Goal: Register for event/course

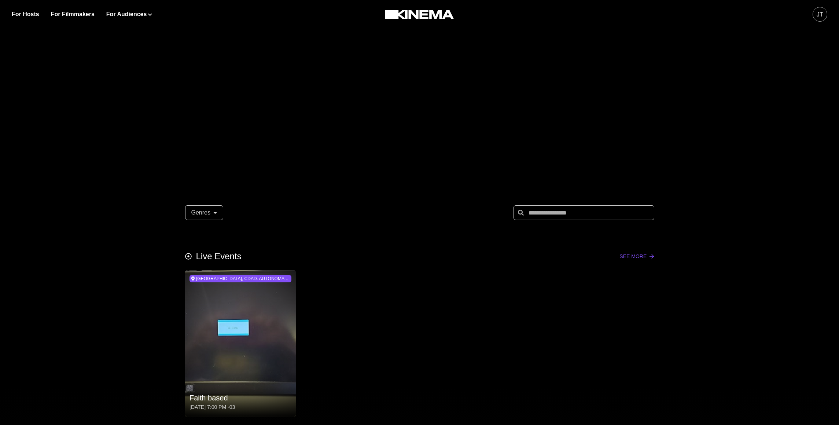
scroll to position [327, 0]
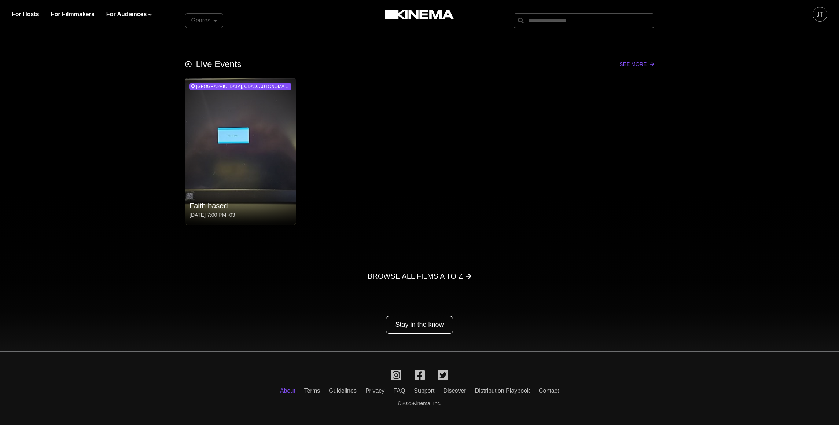
click at [287, 387] on link "About" at bounding box center [287, 390] width 15 height 6
click at [287, 388] on link "About" at bounding box center [287, 390] width 15 height 6
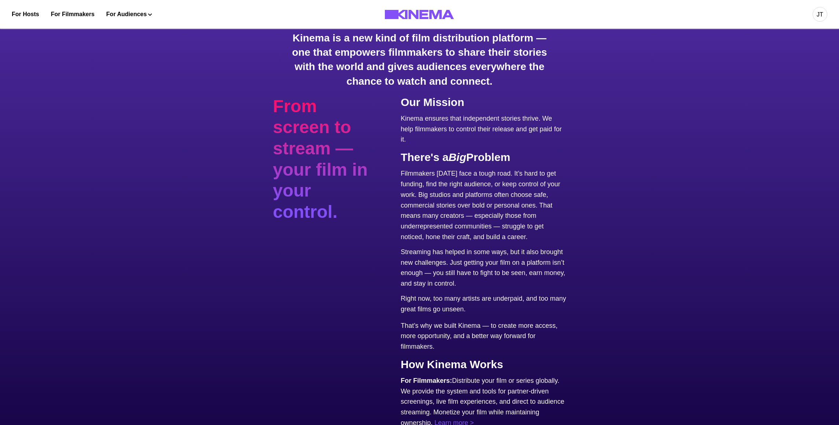
click at [294, 90] on div "Kinema is a new kind of film distribution platform — one that empowers filmmake…" at bounding box center [419, 310] width 293 height 574
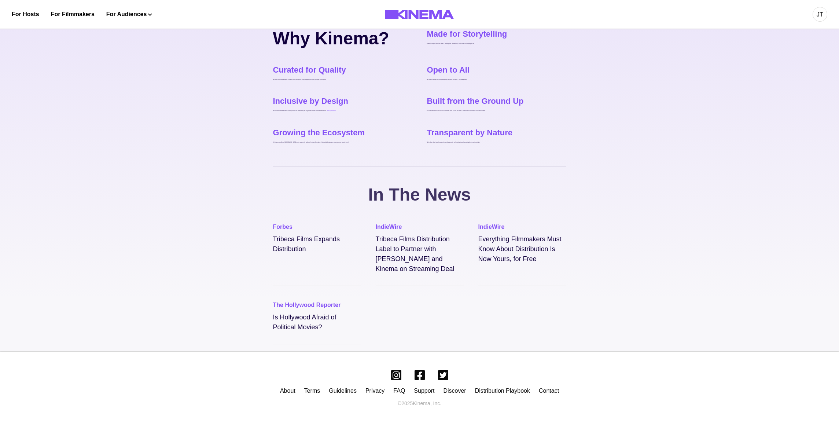
scroll to position [588, 0]
click at [556, 392] on link "Contact" at bounding box center [549, 390] width 20 height 6
click at [549, 390] on link "Contact" at bounding box center [549, 390] width 20 height 6
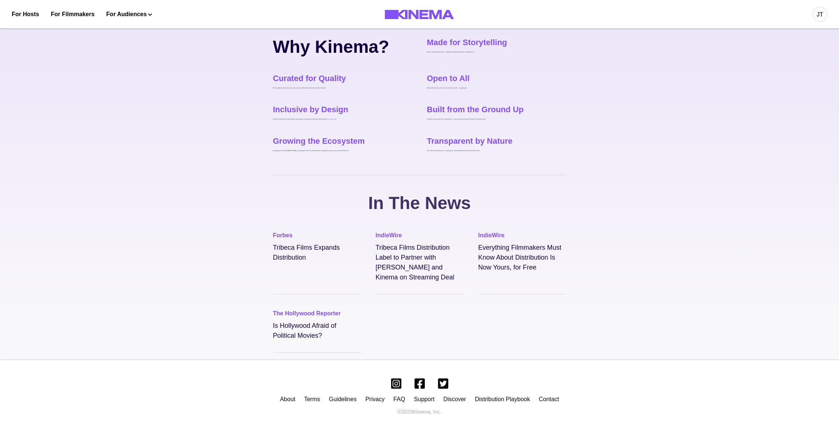
scroll to position [588, 0]
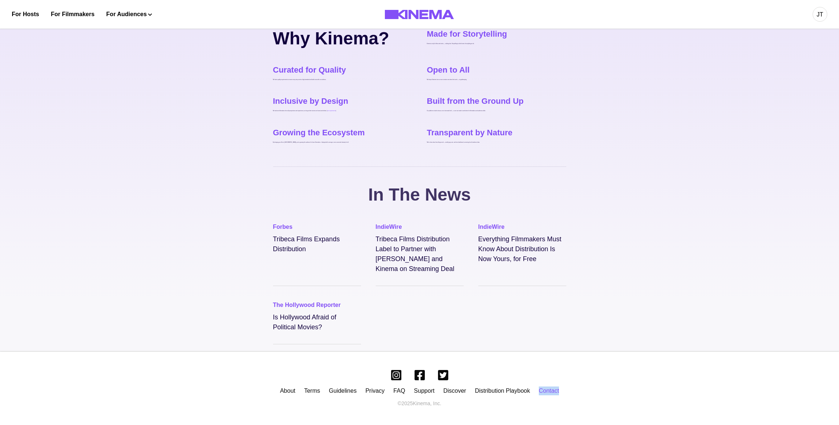
drag, startPoint x: 569, startPoint y: 394, endPoint x: 542, endPoint y: 394, distance: 26.8
click at [542, 394] on div "About Terms Guidelines Privacy FAQ Support Discover Distribution Playbook Conta…" at bounding box center [419, 387] width 839 height 73
copy link "Contact"
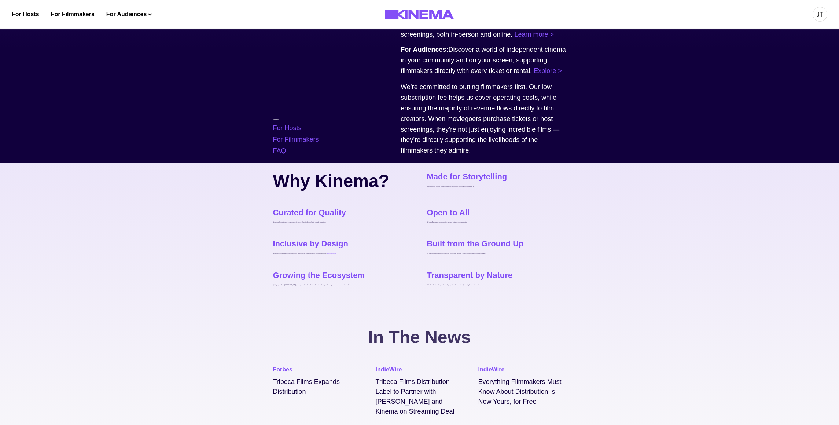
scroll to position [440, 0]
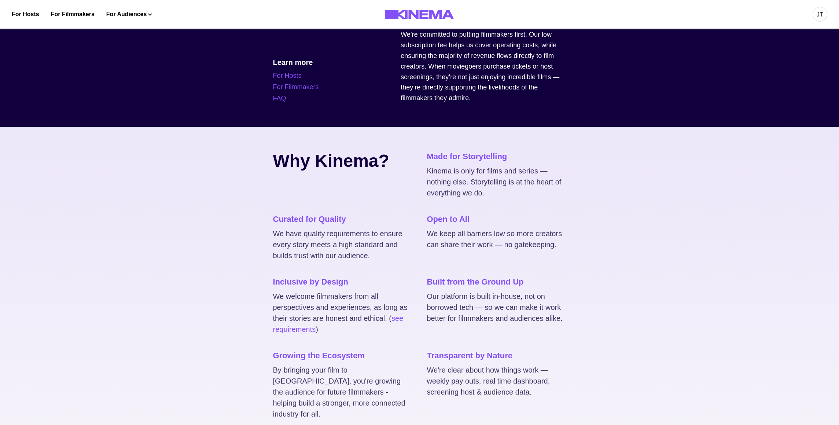
scroll to position [550, 0]
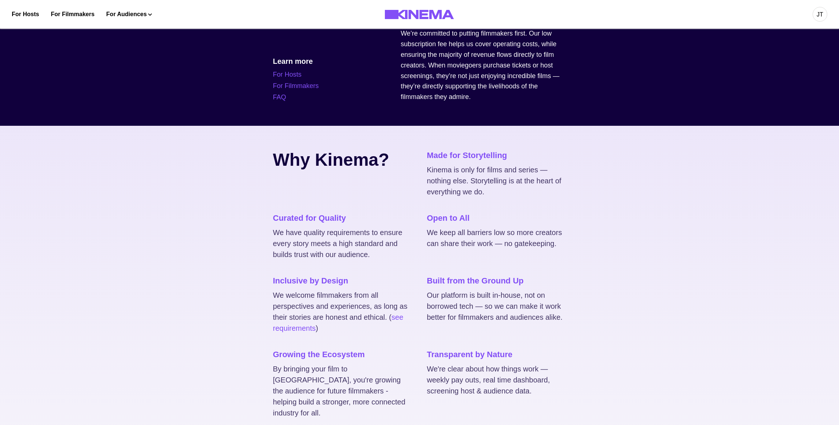
drag, startPoint x: 483, startPoint y: 198, endPoint x: 488, endPoint y: 200, distance: 5.9
click at [484, 197] on div "Kinema is only for films and series — nothing else. Storytelling is at the hear…" at bounding box center [496, 180] width 139 height 33
drag, startPoint x: 492, startPoint y: 202, endPoint x: 424, endPoint y: 181, distance: 71.2
click at [424, 181] on div "Why Kinema? Made for Storytelling Kinema is only for films and series — nothing…" at bounding box center [419, 283] width 293 height 269
copy div "Kinema is only for films and series — nothing else. Storytelling is at the hear…"
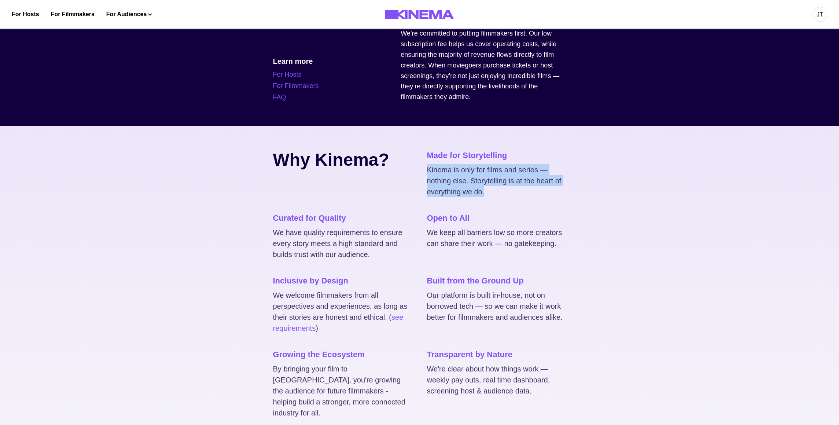
click at [441, 197] on div "Kinema is only for films and series — nothing else. Storytelling is at the hear…" at bounding box center [496, 180] width 139 height 33
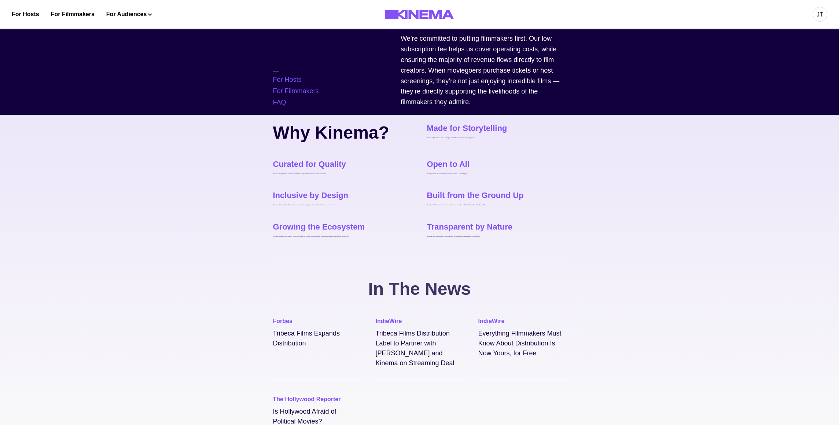
scroll to position [482, 0]
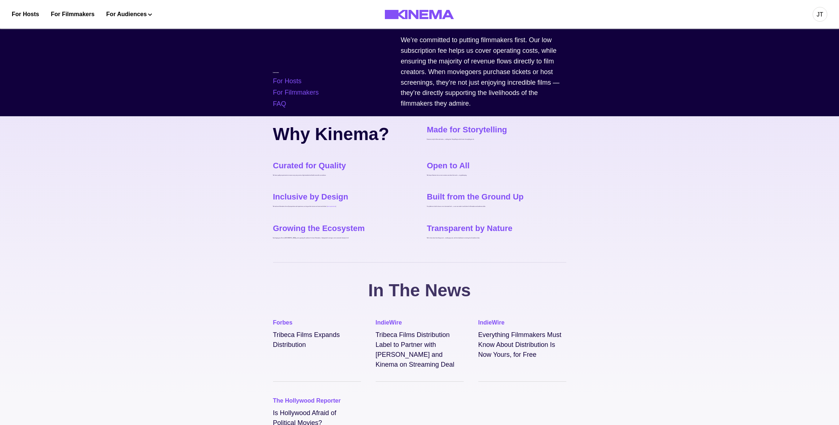
click at [439, 140] on p "Kinema is only for films and series — nothing else. Storytelling is at the hear…" at bounding box center [496, 140] width 139 height 2
click at [463, 140] on p "Kinema is only for films and series — nothing else. Storytelling is at the hear…" at bounding box center [496, 140] width 139 height 2
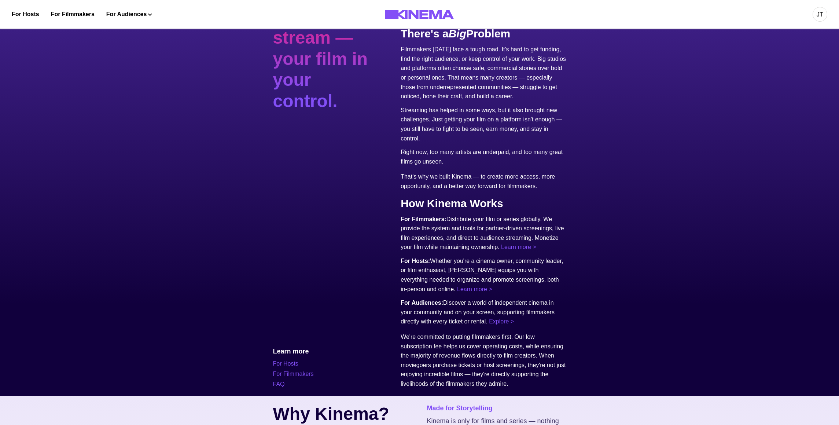
scroll to position [121, 0]
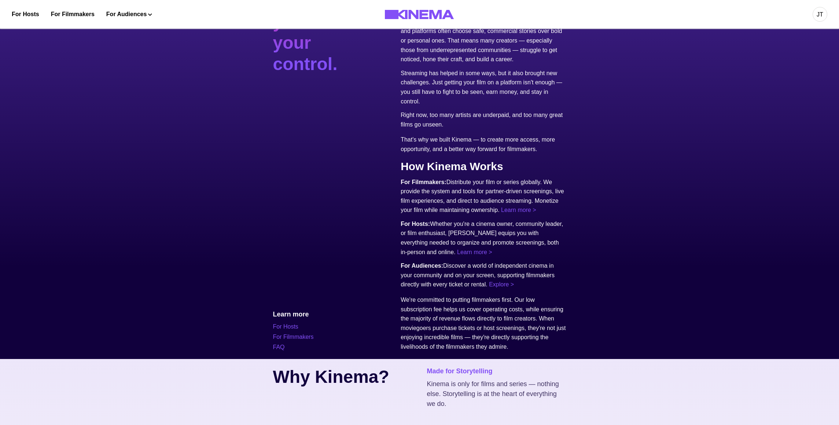
click at [424, 133] on div "Our Mission Kinema ensures that independent stories thrive. We help filmmakers …" at bounding box center [468, 149] width 195 height 403
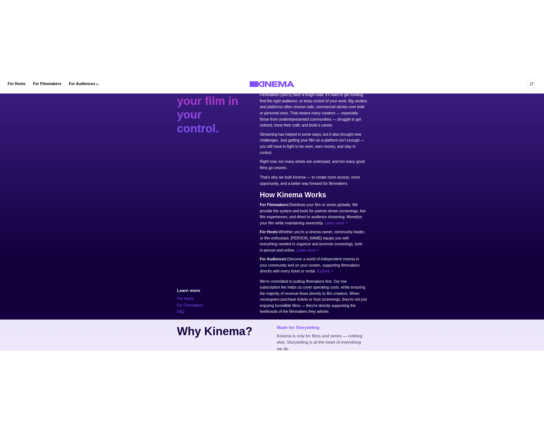
scroll to position [105, 0]
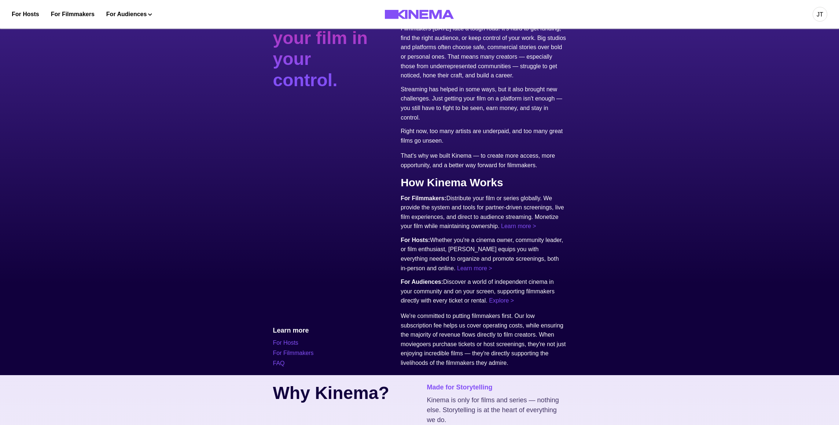
click at [431, 231] on p "For Filmmakers: Distribute your film or series globally. We provide the system …" at bounding box center [483, 211] width 165 height 37
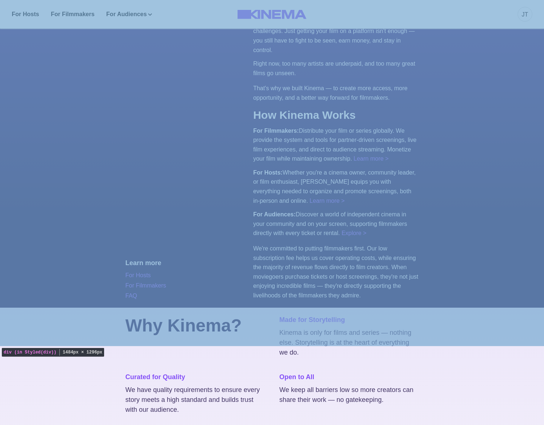
scroll to position [173, 0]
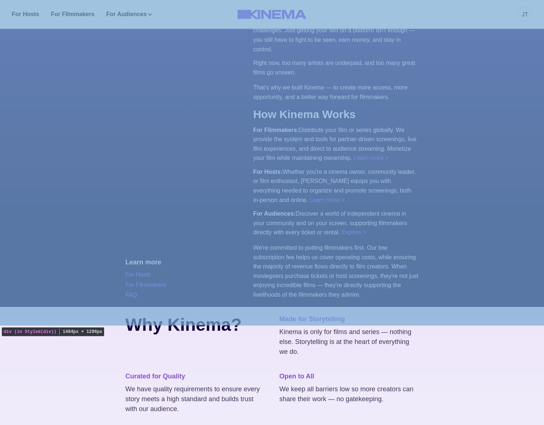
click at [489, 274] on div "Kinema is a new kind of film distribution platform — one that empowers filmmake…" at bounding box center [272, 78] width 544 height 456
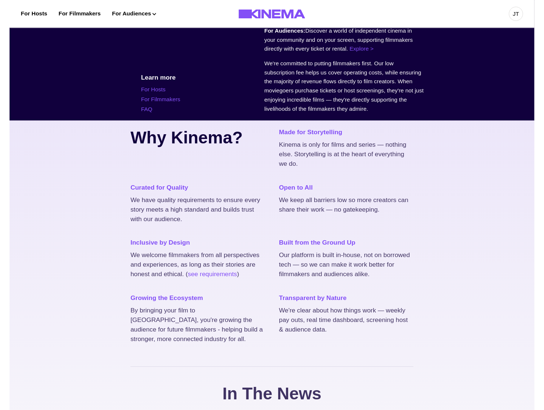
scroll to position [597, 0]
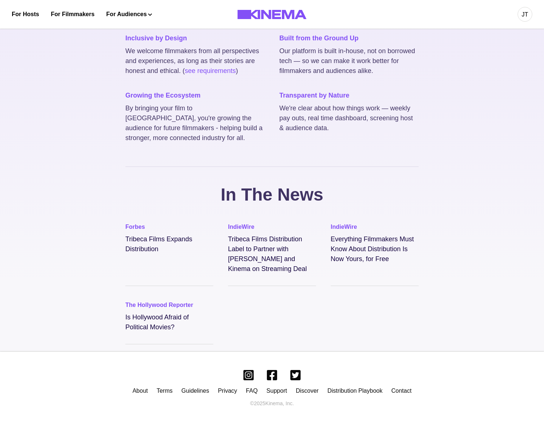
click at [274, 136] on div "Why Kinema? Made for Storytelling Kinema is only for films and series — nothing…" at bounding box center [271, 31] width 293 height 224
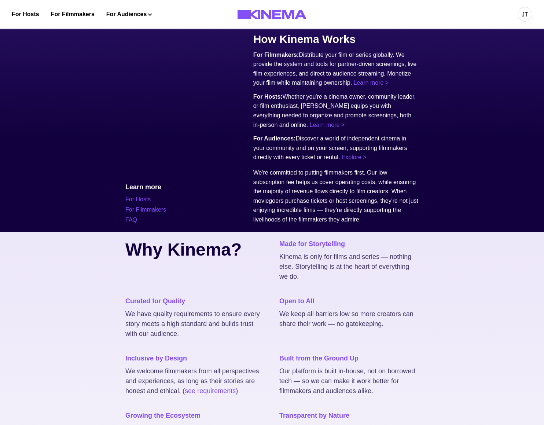
scroll to position [247, 0]
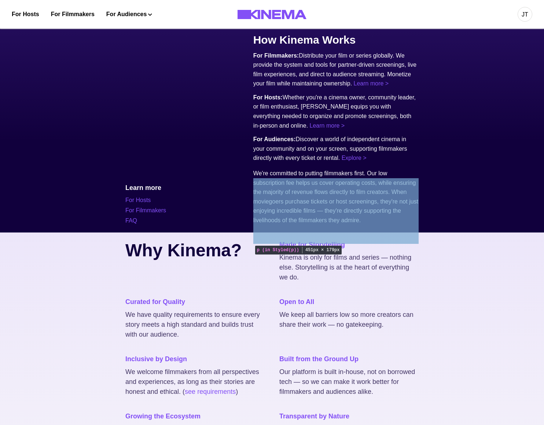
click at [403, 219] on p "We're committed to putting filmmakers first. Our low subscription fee helps us …" at bounding box center [335, 197] width 165 height 56
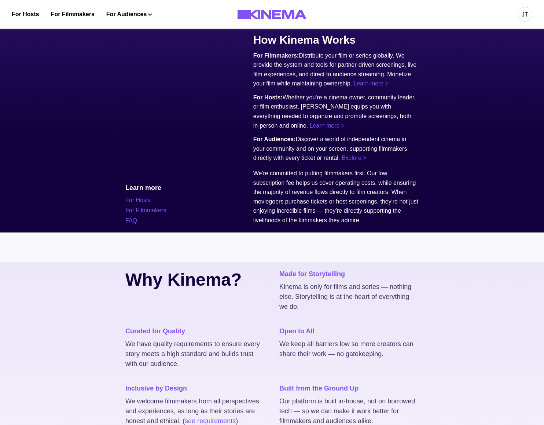
click at [360, 163] on p "For Audiences: Discover a world of independent cinema in your community and on …" at bounding box center [335, 148] width 165 height 28
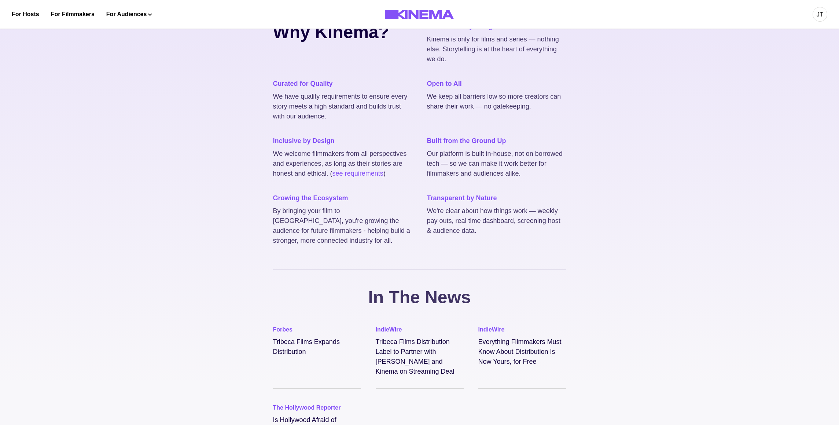
scroll to position [632, 0]
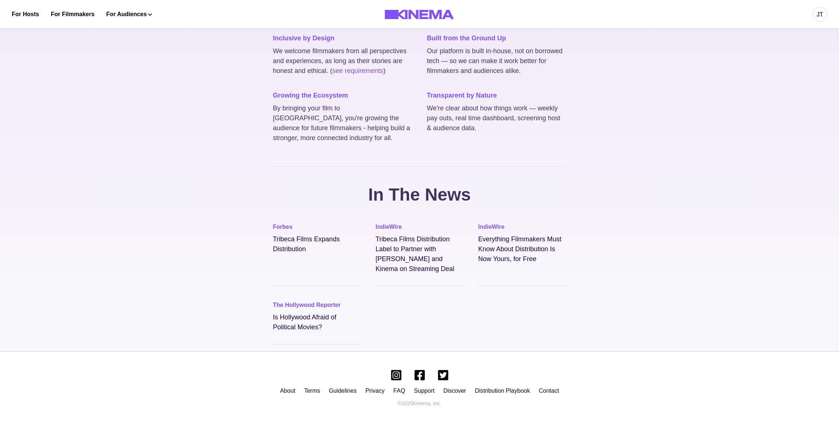
click at [550, 391] on link "Contact" at bounding box center [549, 390] width 20 height 6
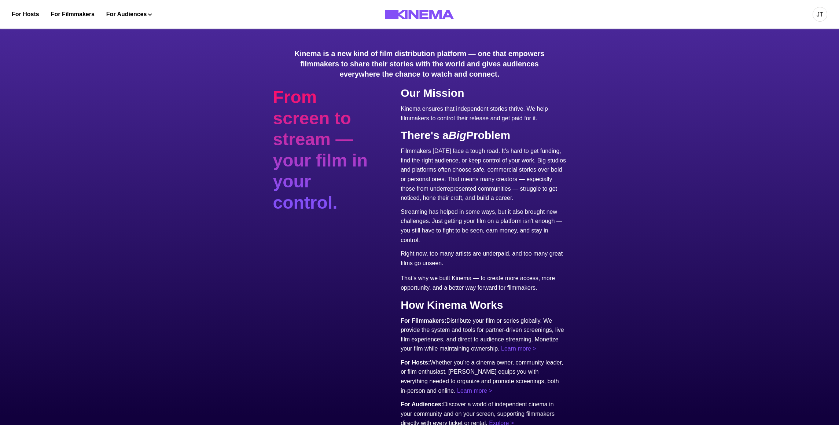
scroll to position [632, 0]
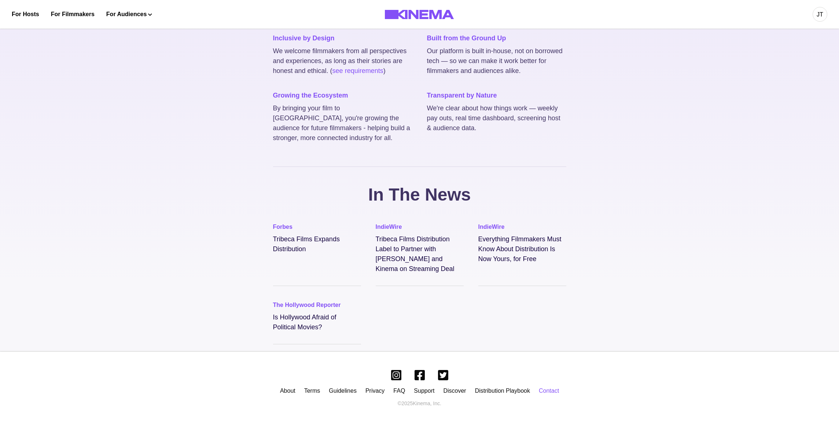
click at [553, 392] on link "Contact" at bounding box center [549, 390] width 20 height 6
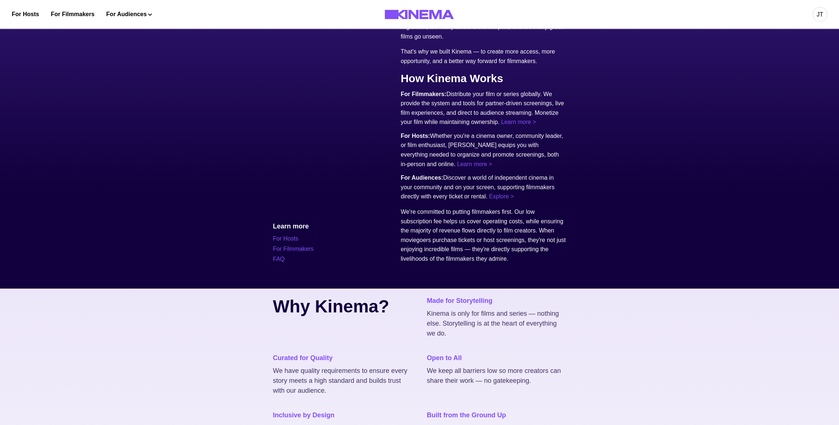
scroll to position [632, 0]
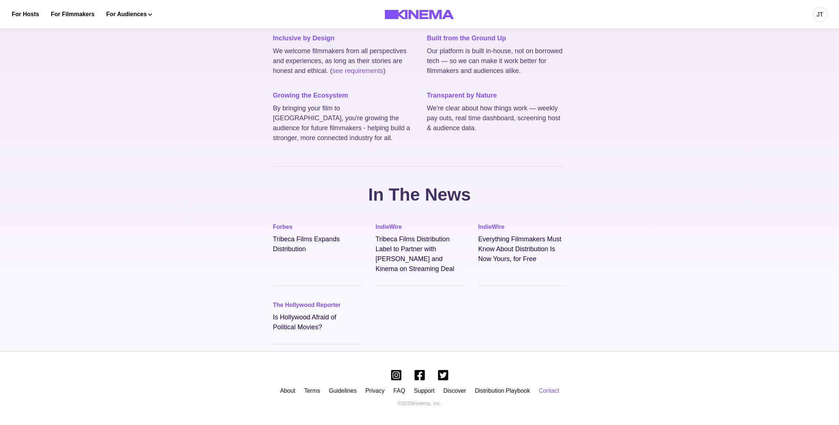
click at [550, 392] on link "Contact" at bounding box center [549, 390] width 20 height 6
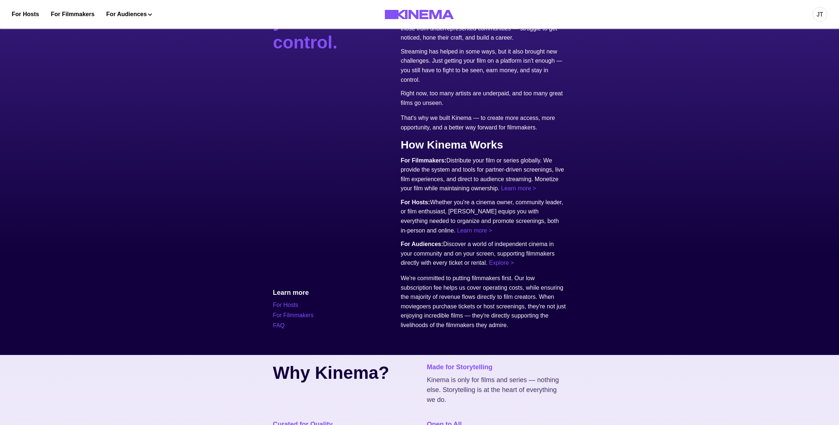
scroll to position [0, 0]
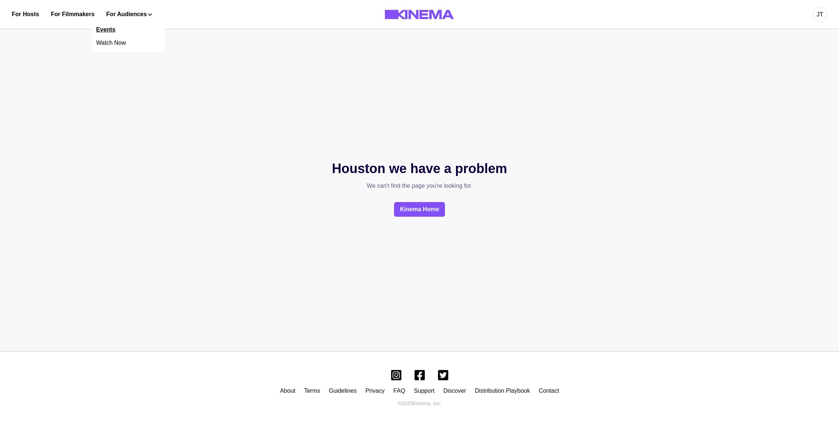
click at [133, 32] on link "Events" at bounding box center [128, 29] width 73 height 13
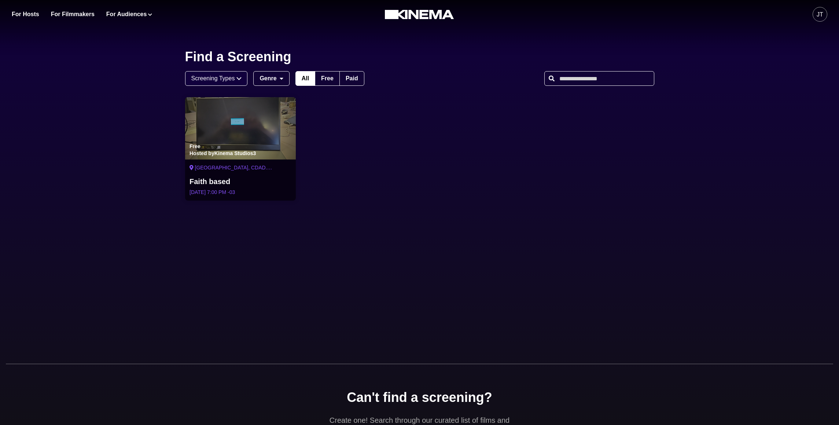
click at [218, 133] on div "Free Hosted by Kinema Studios3" at bounding box center [240, 128] width 111 height 62
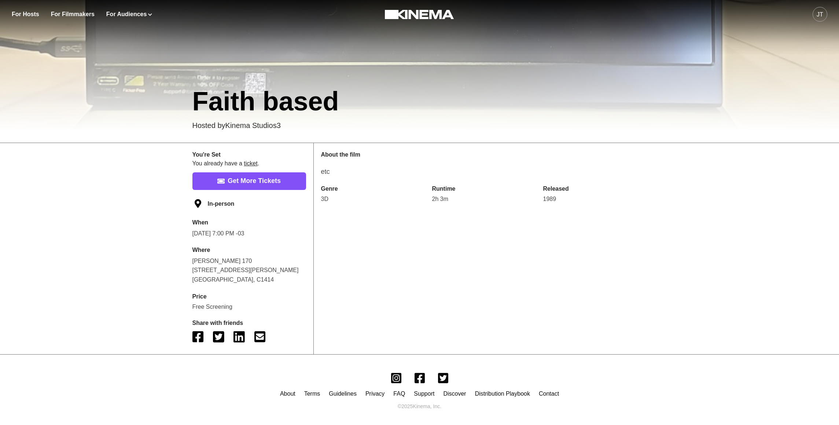
scroll to position [252, 0]
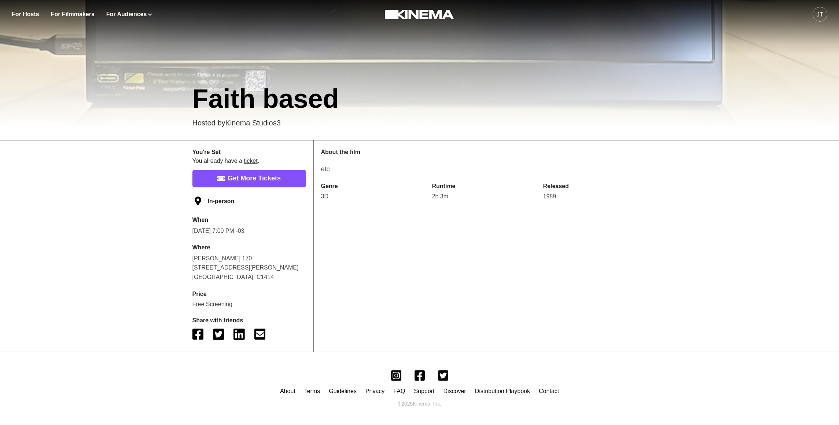
click at [344, 153] on p "About the film" at bounding box center [484, 152] width 326 height 9
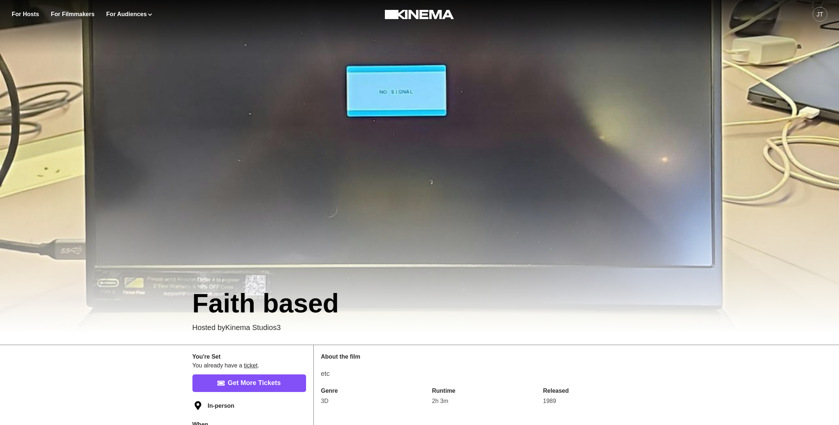
scroll to position [0, 0]
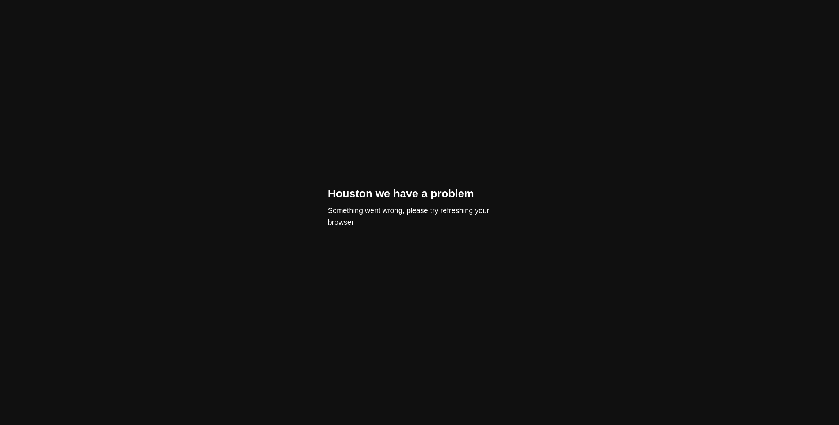
click at [412, 75] on div "Houston we have a problem Something went wrong, please try refreshing your brow…" at bounding box center [419, 212] width 839 height 425
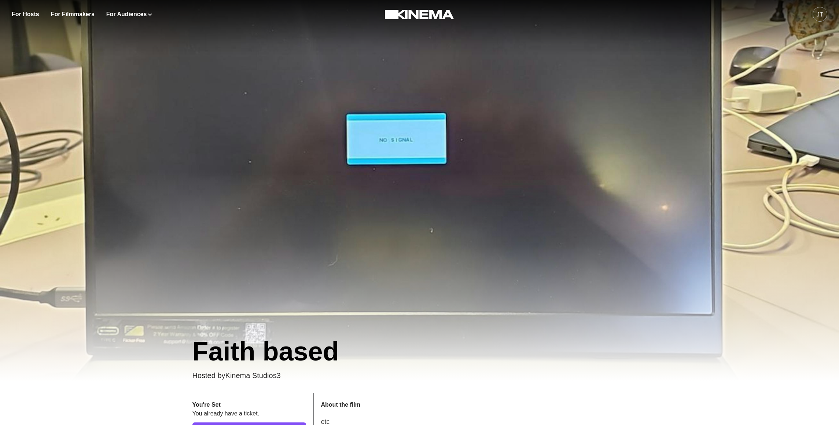
click at [813, 14] on div "JT" at bounding box center [819, 14] width 15 height 15
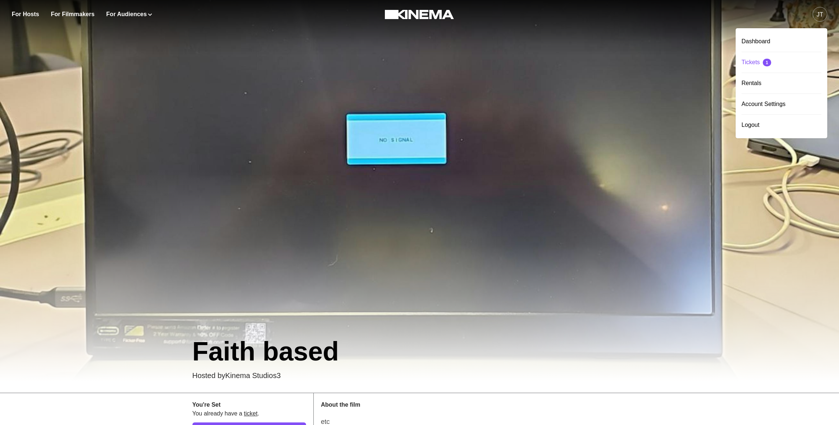
click at [760, 61] on div "Tickets 1" at bounding box center [781, 62] width 80 height 21
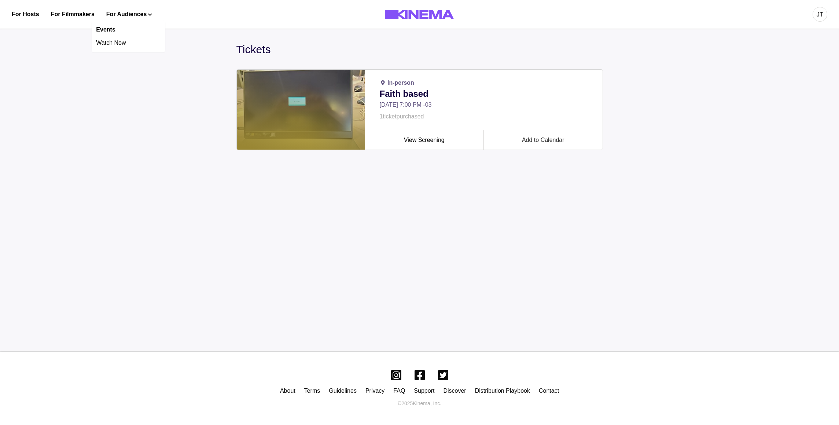
click at [115, 27] on link "Events" at bounding box center [128, 29] width 73 height 13
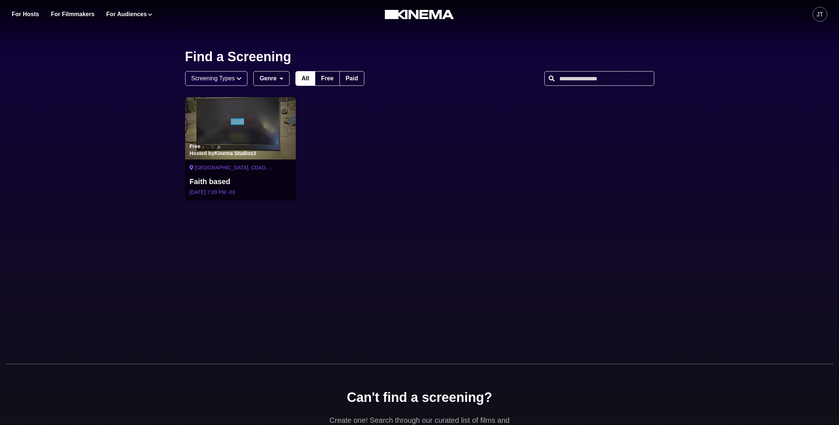
click at [269, 136] on div "Free Hosted by Kinema Studios3" at bounding box center [240, 128] width 111 height 62
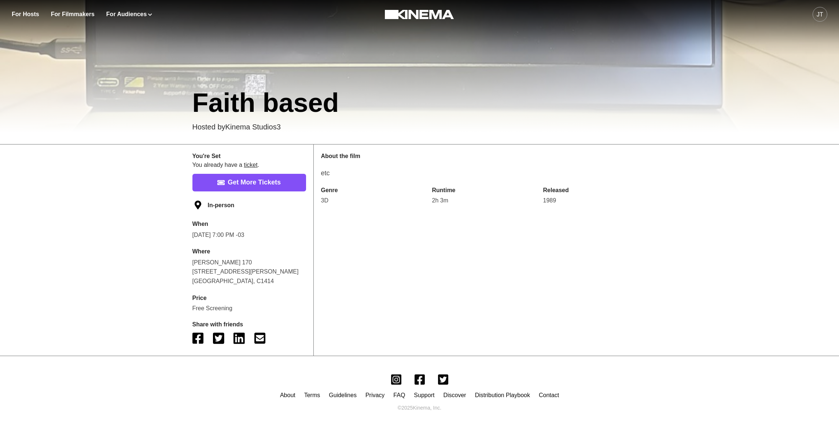
scroll to position [252, 0]
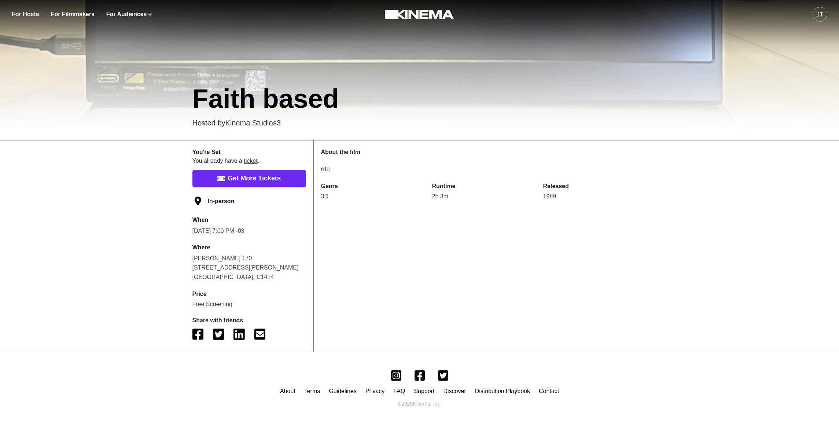
click at [250, 176] on link "Get More Tickets" at bounding box center [249, 179] width 114 height 18
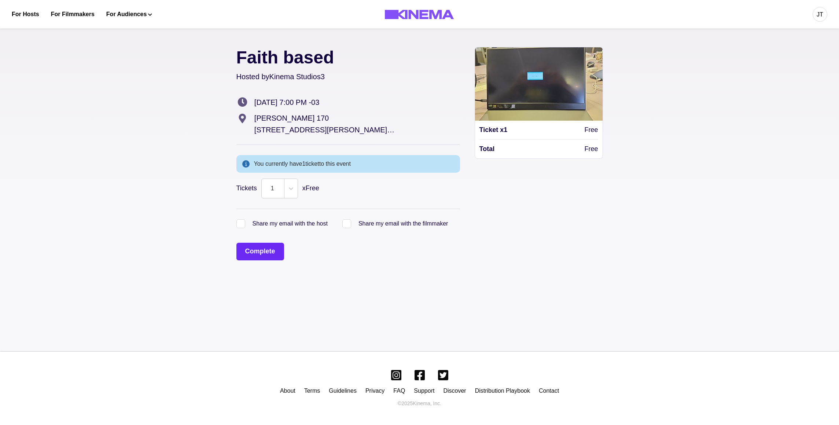
click at [267, 250] on button "Complete" at bounding box center [260, 252] width 48 height 18
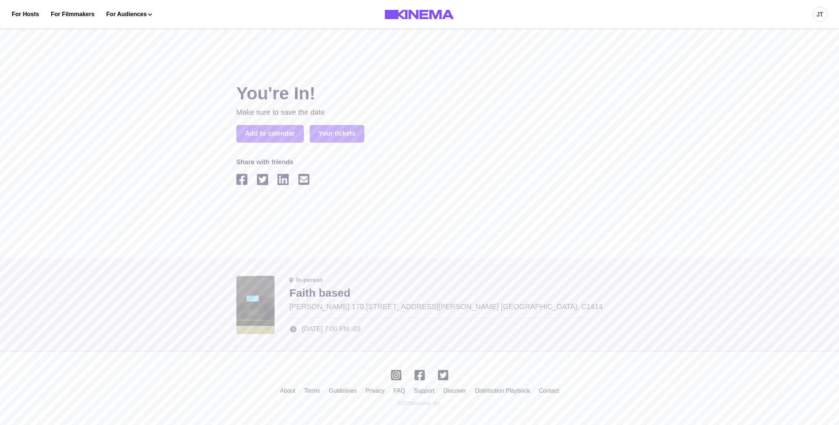
click at [349, 292] on div at bounding box center [419, 212] width 839 height 425
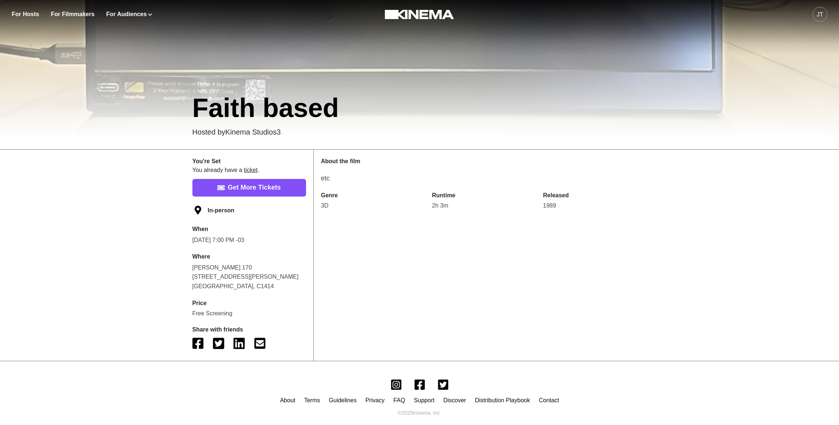
scroll to position [252, 0]
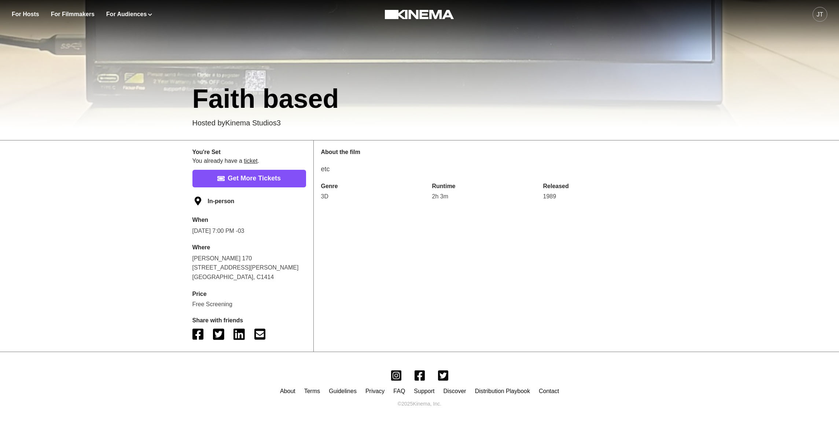
click at [363, 181] on div "About the film etc Genre 3D Runtime 2h 3m Released 1989" at bounding box center [484, 174] width 340 height 68
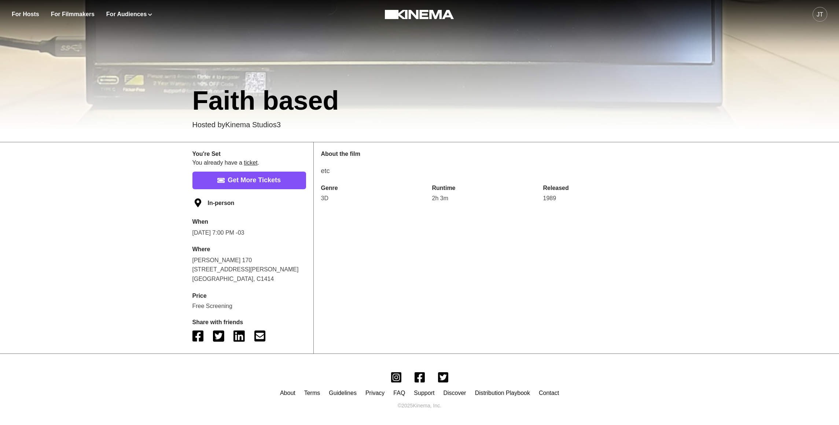
scroll to position [252, 0]
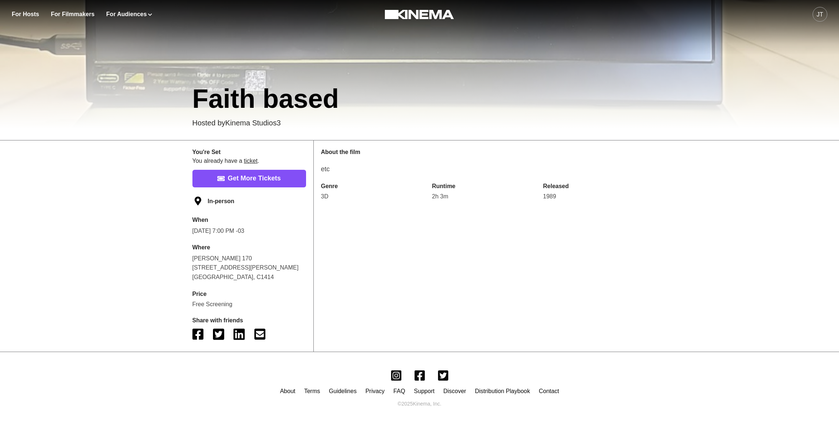
click at [215, 197] on div "In-person" at bounding box center [249, 201] width 114 height 13
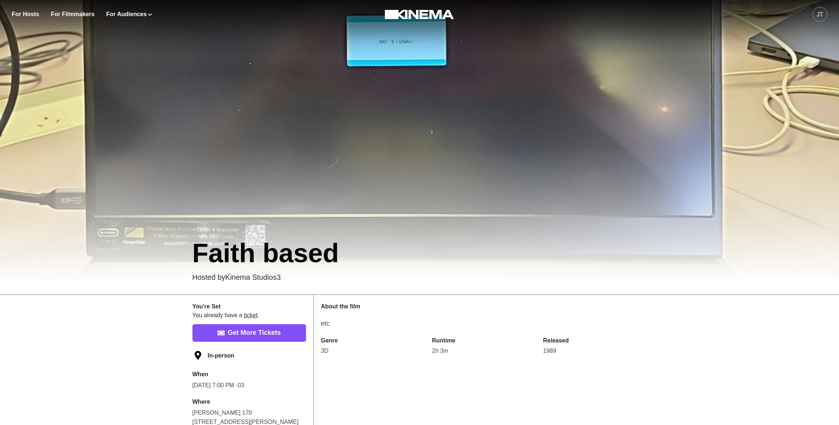
scroll to position [0, 0]
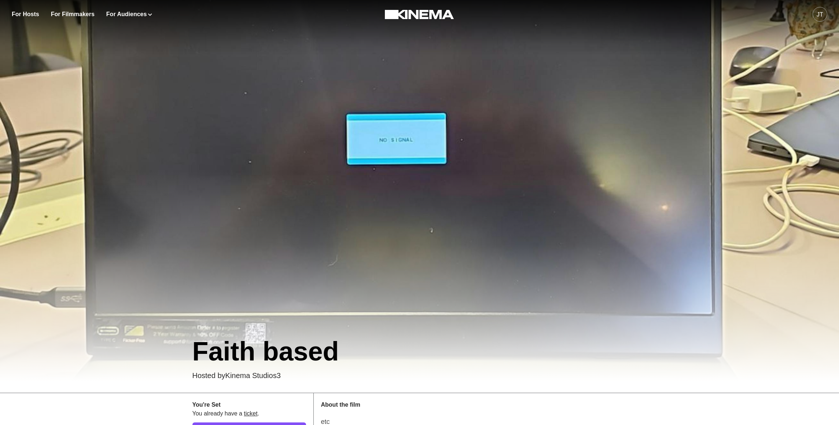
click at [823, 15] on div "JT" at bounding box center [820, 14] width 7 height 9
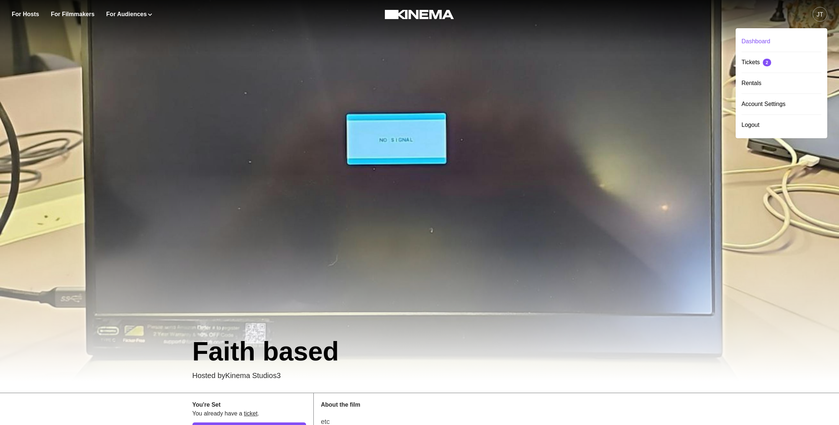
click at [761, 40] on div "Dashboard" at bounding box center [781, 41] width 80 height 21
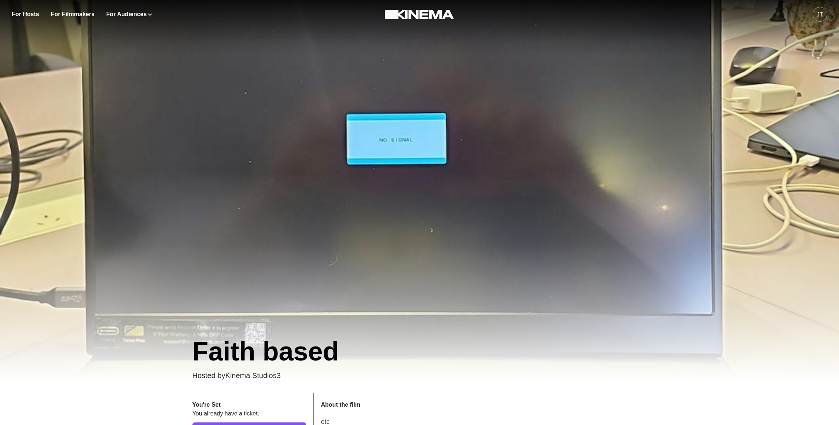
click at [817, 17] on div "JT" at bounding box center [819, 14] width 15 height 15
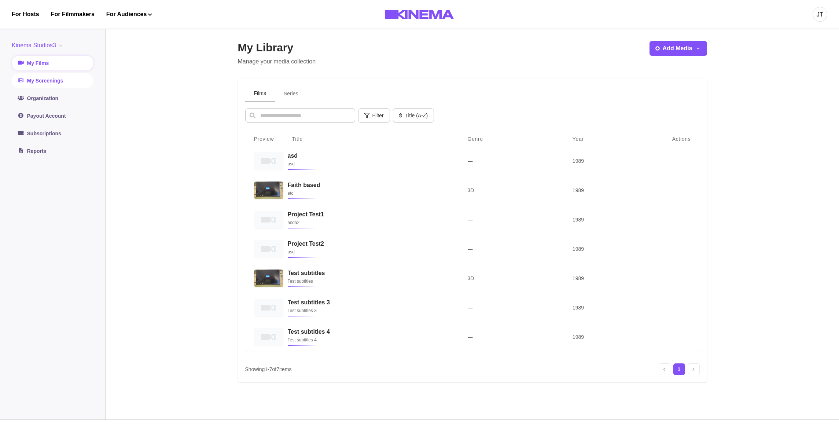
click at [59, 82] on link "My Screenings" at bounding box center [53, 80] width 82 height 15
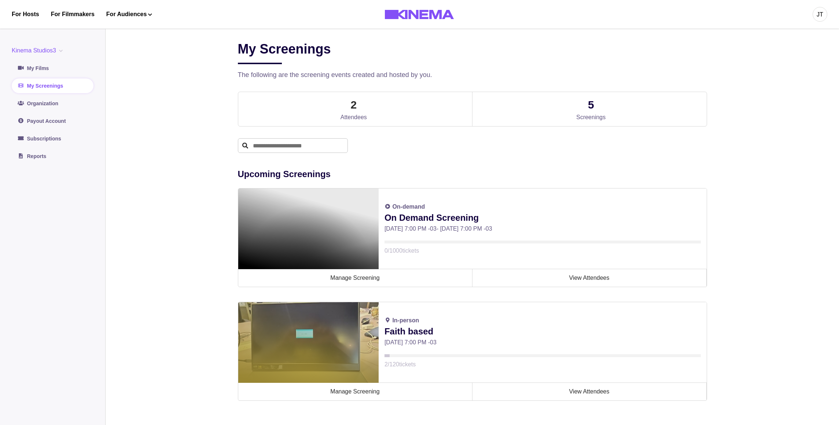
click at [402, 220] on p "On Demand Screening" at bounding box center [542, 217] width 316 height 13
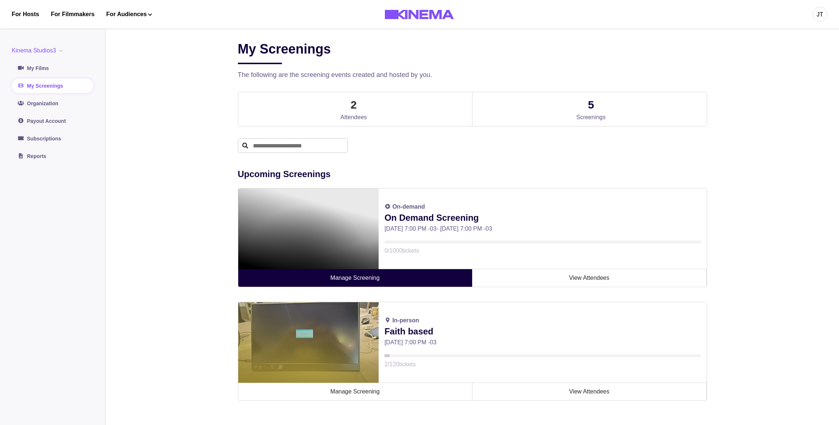
click at [380, 277] on link "Manage Screening" at bounding box center [355, 278] width 234 height 18
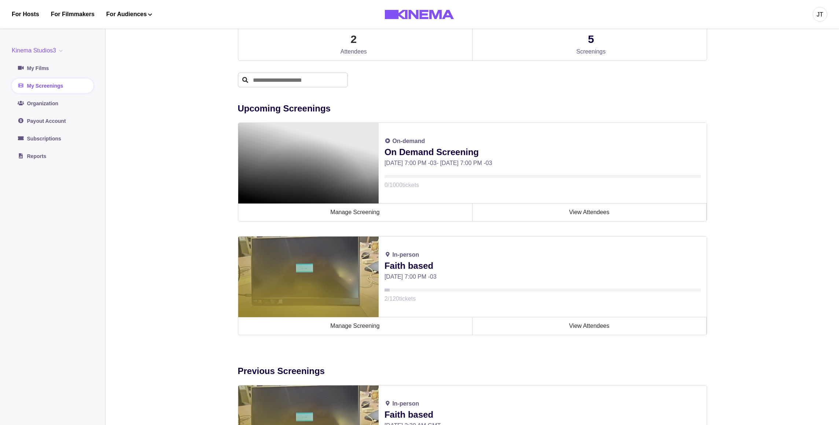
scroll to position [67, 0]
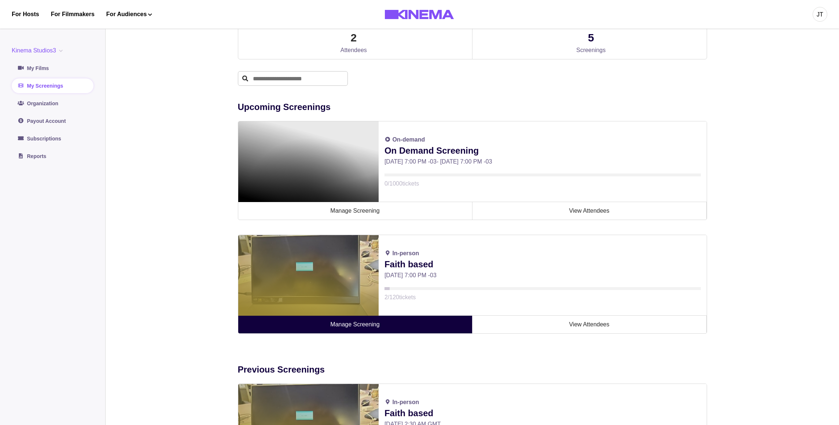
click at [351, 327] on link "Manage Screening" at bounding box center [355, 325] width 234 height 18
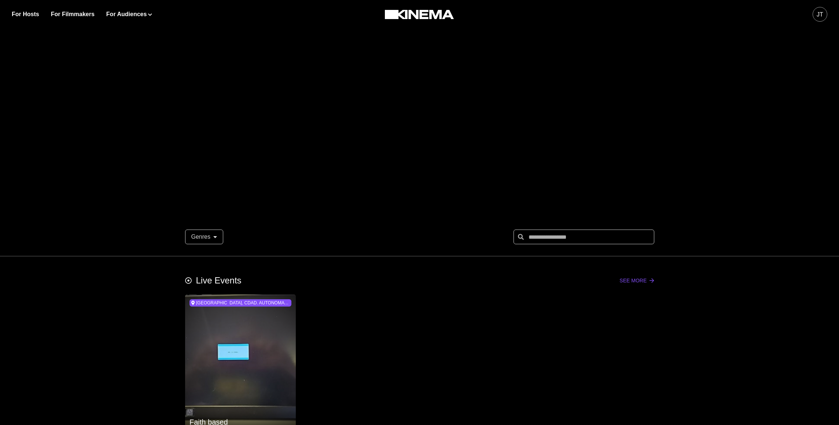
scroll to position [327, 0]
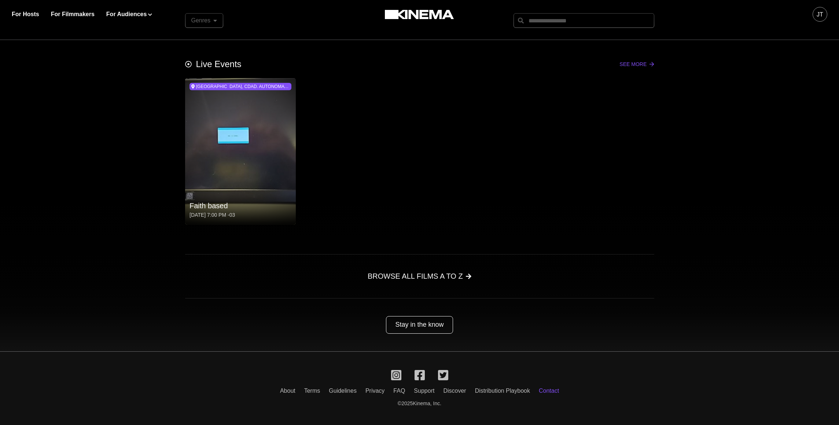
click at [558, 393] on link "Contact" at bounding box center [549, 390] width 20 height 6
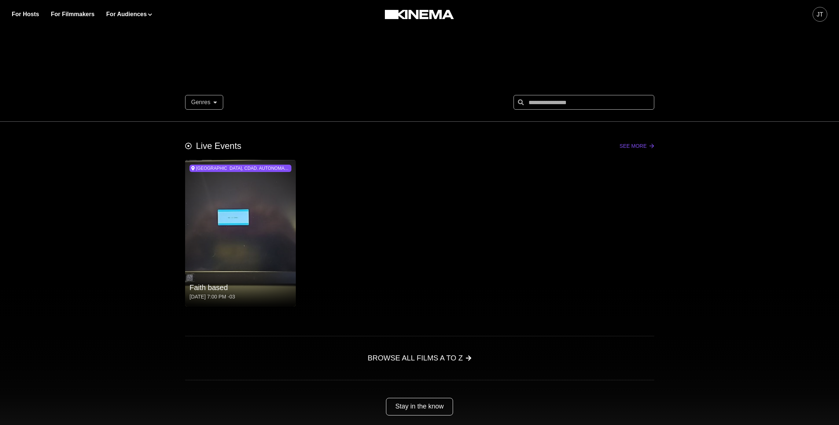
click at [560, 403] on div "Stay in the know" at bounding box center [419, 407] width 469 height 18
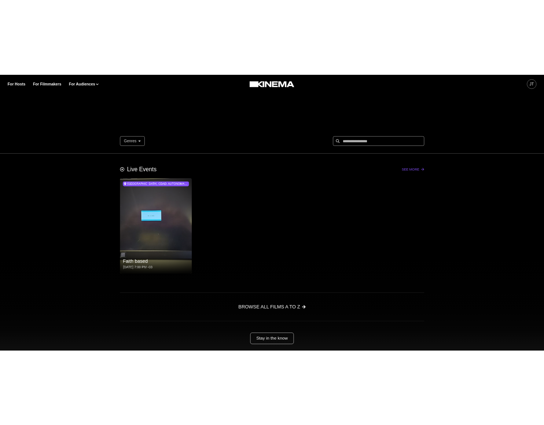
scroll to position [327, 0]
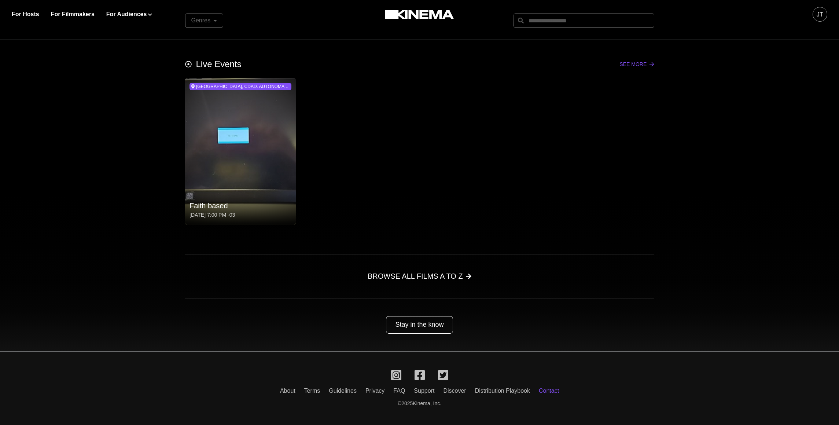
click at [557, 393] on link "Contact" at bounding box center [549, 390] width 20 height 6
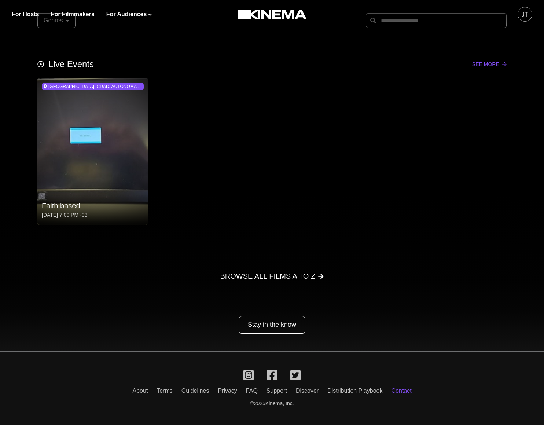
click at [411, 392] on link "Contact" at bounding box center [401, 390] width 20 height 6
click at [411, 391] on link "Contact" at bounding box center [401, 390] width 20 height 6
click at [408, 393] on link "Contact" at bounding box center [401, 390] width 20 height 6
